Goal: Find contact information: Find contact information

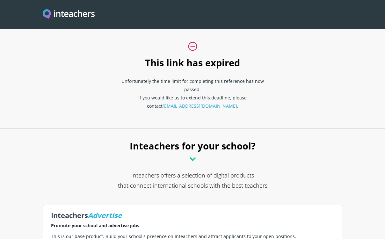
click at [200, 107] on link "[EMAIL_ADDRESS][DOMAIN_NAME]" at bounding box center [200, 106] width 75 height 6
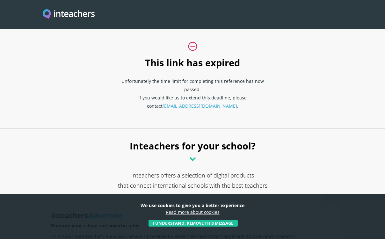
drag, startPoint x: 225, startPoint y: 107, endPoint x: 157, endPoint y: 108, distance: 67.6
click at [157, 108] on p "Unfortunately the time limit for completing this reference has now passed. If y…" at bounding box center [192, 95] width 147 height 41
copy link "[EMAIL_ADDRESS][DOMAIN_NAME]"
